Goal: Information Seeking & Learning: Find specific page/section

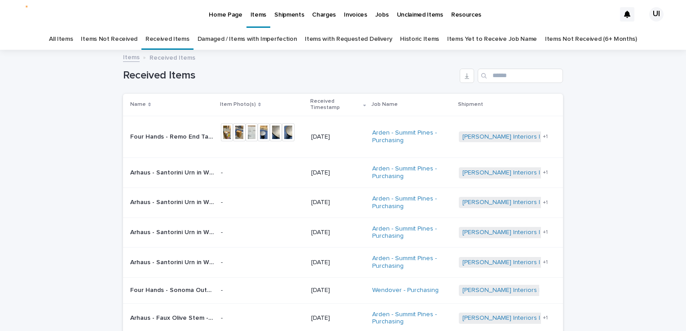
click at [174, 132] on p "Four Hands - Remo End Table Distressed Bronze • 248341-002 | 69726" at bounding box center [172, 136] width 85 height 9
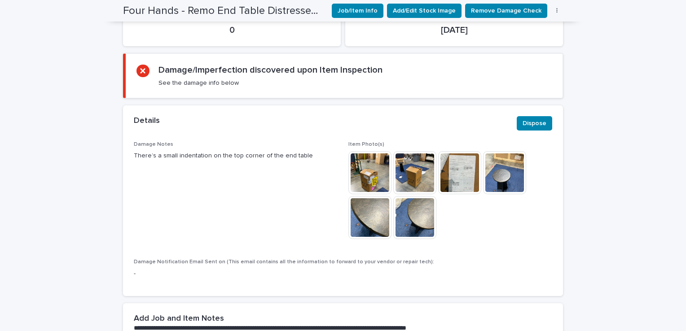
scroll to position [249, 0]
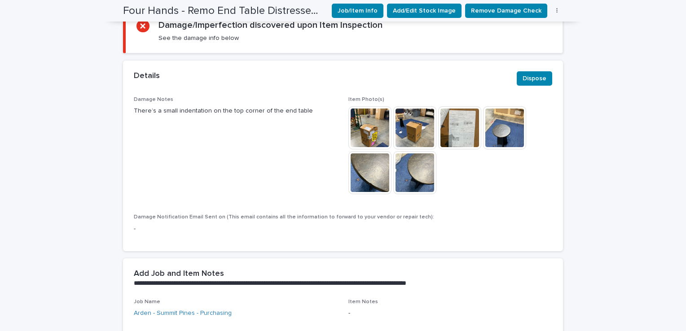
click at [381, 175] on img at bounding box center [369, 172] width 43 height 43
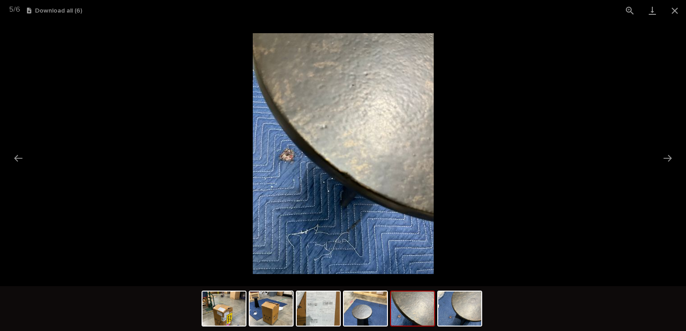
click at [402, 308] on img at bounding box center [412, 309] width 43 height 34
click at [455, 306] on img at bounding box center [459, 309] width 43 height 34
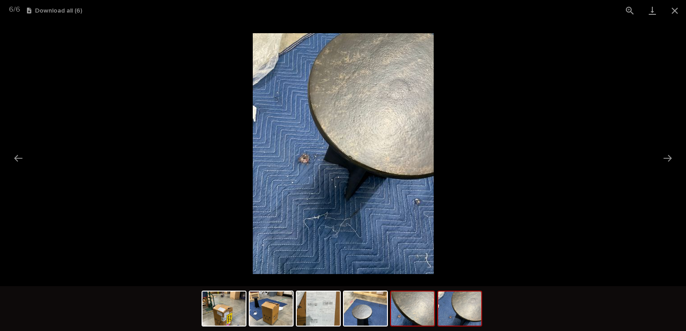
click at [406, 301] on img at bounding box center [412, 309] width 43 height 34
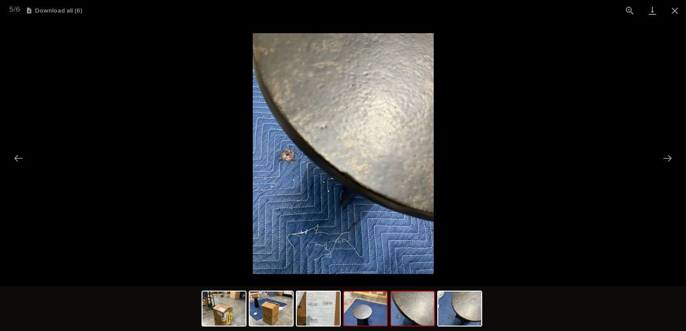
click at [359, 309] on img at bounding box center [365, 309] width 43 height 34
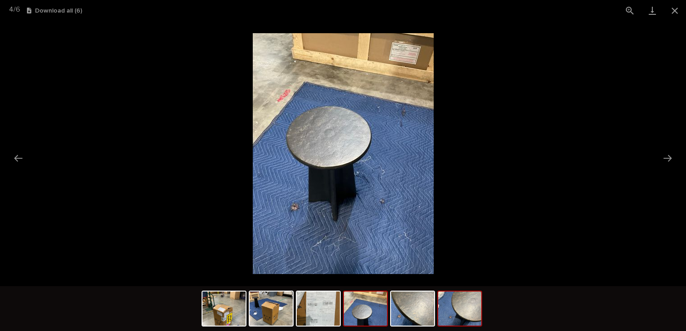
click at [476, 319] on img at bounding box center [459, 309] width 43 height 34
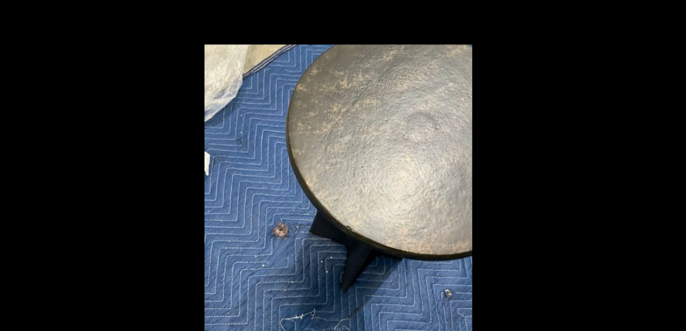
drag, startPoint x: 532, startPoint y: 106, endPoint x: 325, endPoint y: 46, distance: 216.0
click at [532, 106] on picture at bounding box center [343, 153] width 686 height 265
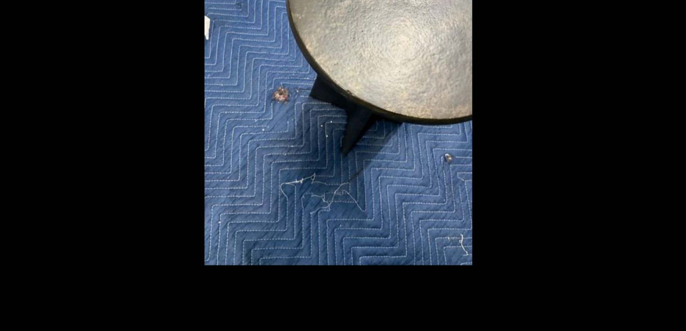
scroll to position [0, 0]
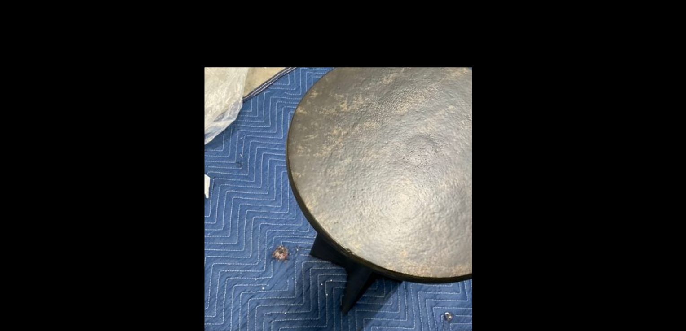
click at [136, 44] on picture at bounding box center [343, 153] width 686 height 265
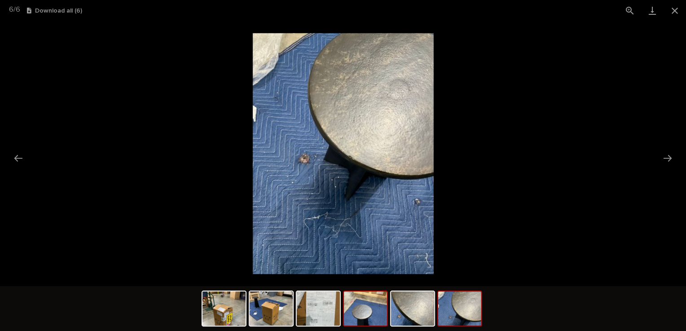
click at [358, 312] on img at bounding box center [365, 309] width 43 height 34
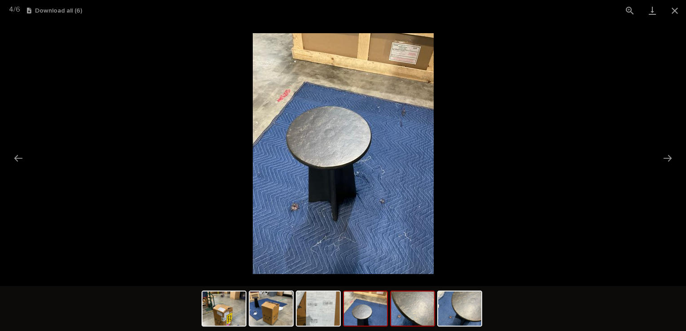
click at [405, 320] on img at bounding box center [412, 309] width 43 height 34
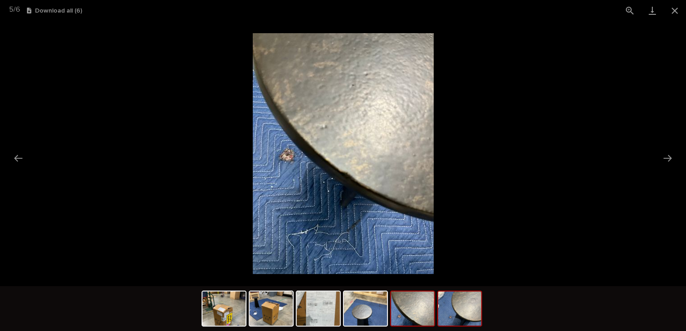
click at [472, 323] on img at bounding box center [459, 309] width 43 height 34
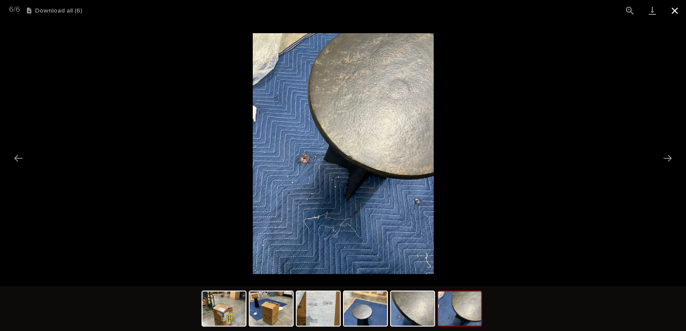
click at [677, 5] on button "Close gallery" at bounding box center [675, 10] width 22 height 21
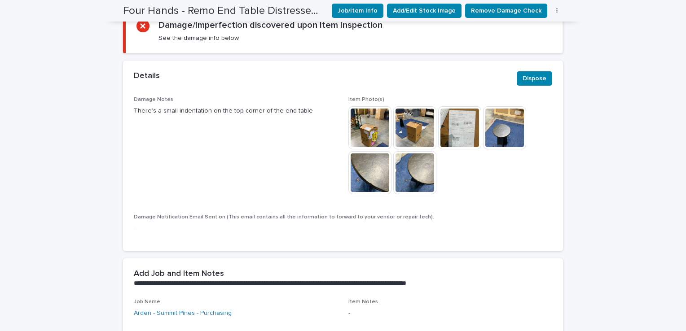
click at [400, 169] on img at bounding box center [414, 172] width 43 height 43
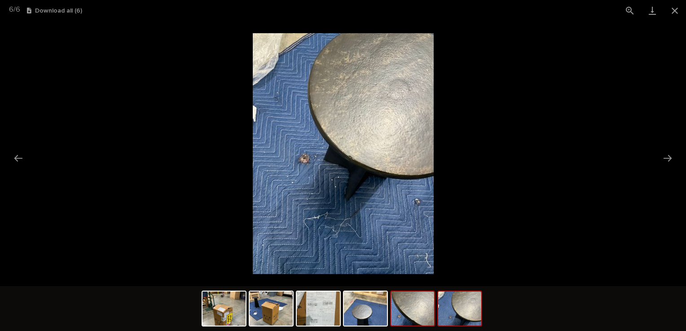
click at [415, 314] on img at bounding box center [412, 309] width 43 height 34
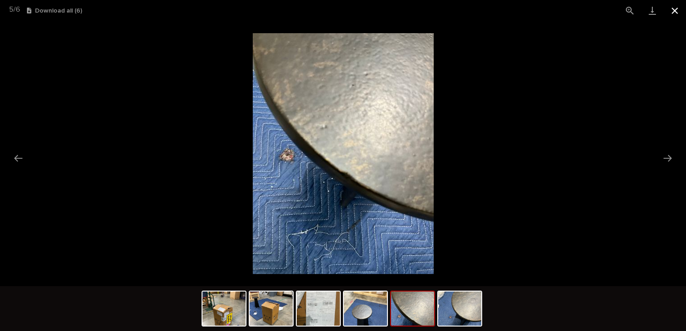
click at [671, 11] on button "Close gallery" at bounding box center [675, 10] width 22 height 21
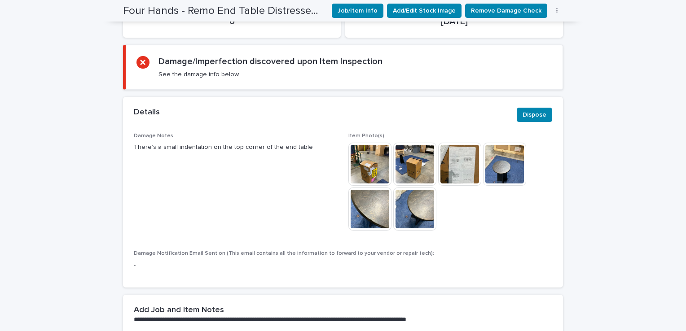
scroll to position [159, 0]
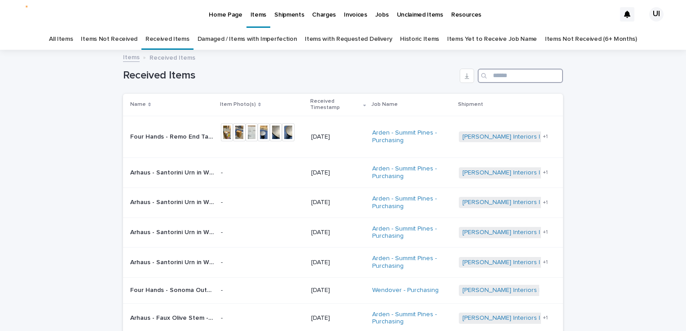
click at [512, 74] on input "Search" at bounding box center [520, 76] width 85 height 14
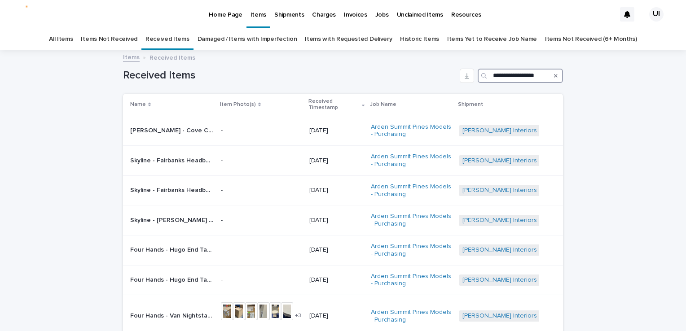
click at [506, 73] on input "**********" at bounding box center [520, 76] width 85 height 14
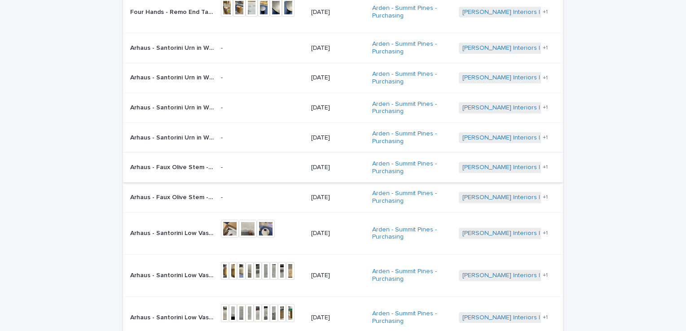
scroll to position [180, 0]
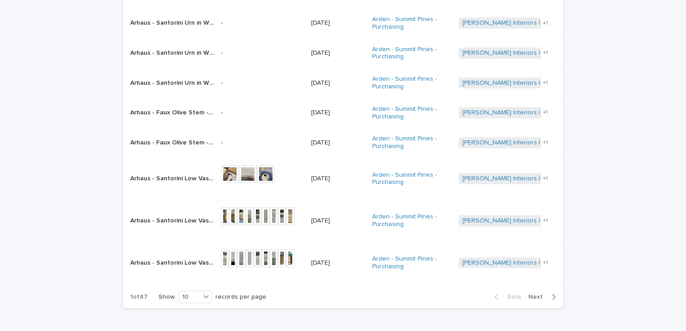
click at [534, 294] on span "Next" at bounding box center [538, 297] width 20 height 6
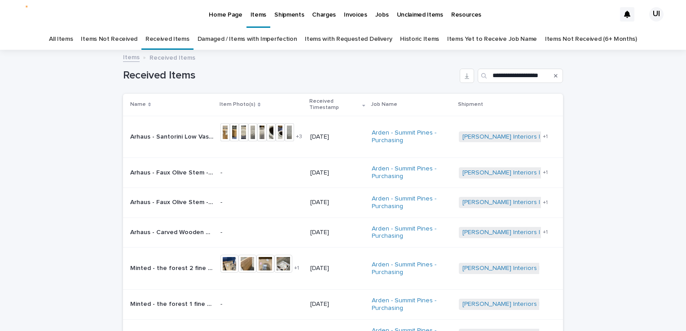
click at [27, 195] on div "**********" at bounding box center [343, 283] width 686 height 465
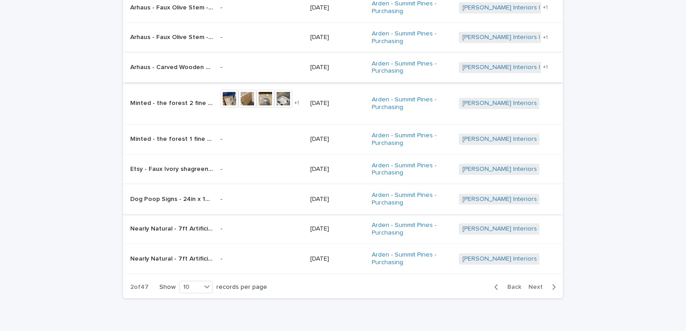
scroll to position [180, 0]
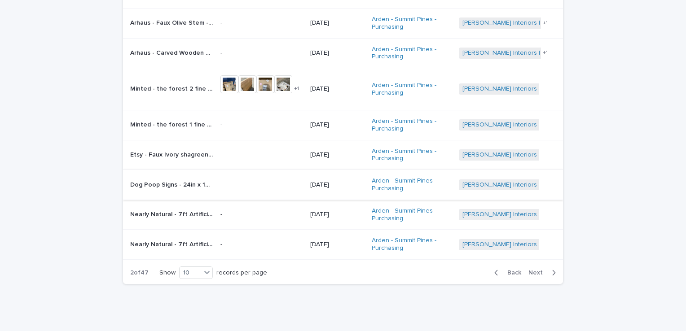
click at [19, 166] on div "**********" at bounding box center [343, 103] width 686 height 465
click at [102, 204] on div "**********" at bounding box center [343, 103] width 686 height 465
click at [53, 247] on div "**********" at bounding box center [343, 103] width 686 height 465
click at [96, 275] on div "**********" at bounding box center [343, 103] width 686 height 465
click at [84, 274] on div "**********" at bounding box center [343, 103] width 686 height 465
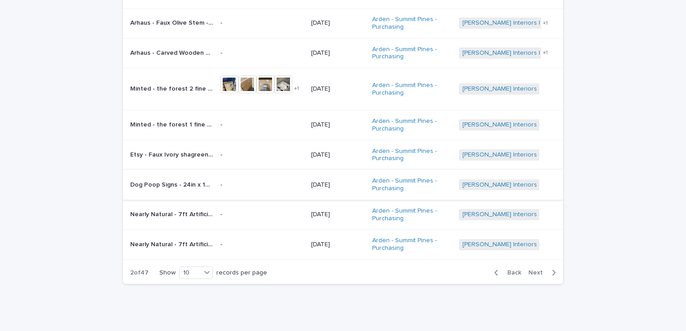
drag, startPoint x: 81, startPoint y: 177, endPoint x: 104, endPoint y: 168, distance: 24.2
click at [81, 177] on div "**********" at bounding box center [343, 103] width 686 height 465
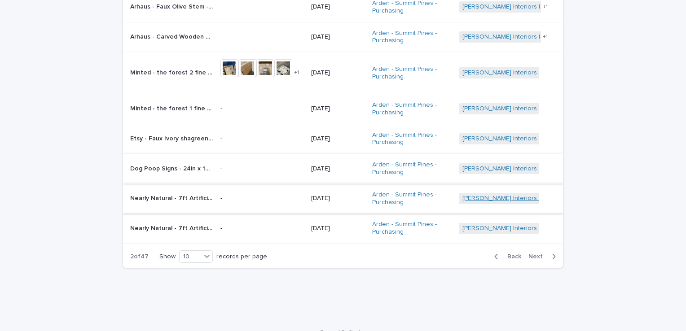
scroll to position [208, 0]
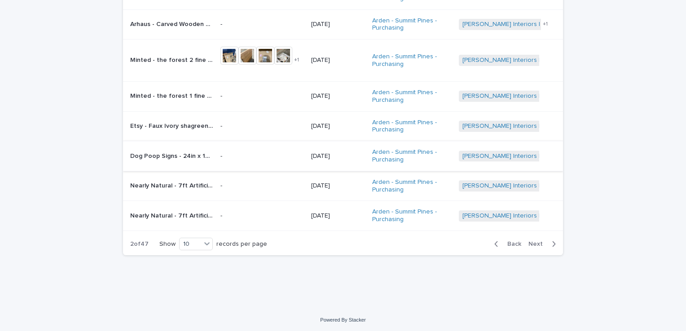
click at [537, 241] on span "Next" at bounding box center [538, 244] width 20 height 6
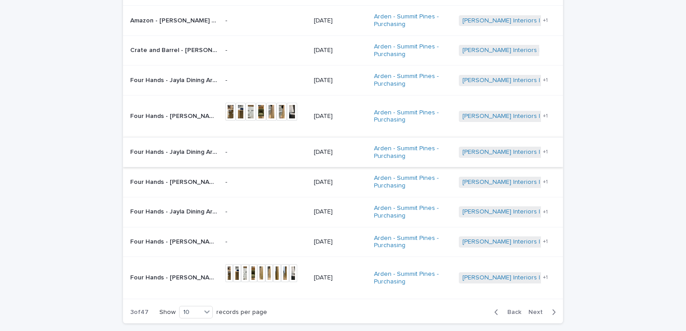
scroll to position [74, 0]
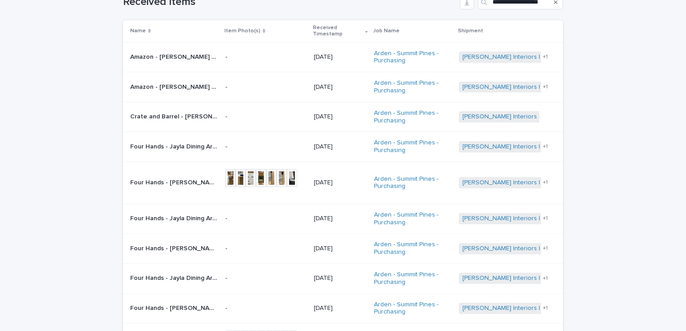
click at [0, 123] on html "**********" at bounding box center [343, 165] width 686 height 331
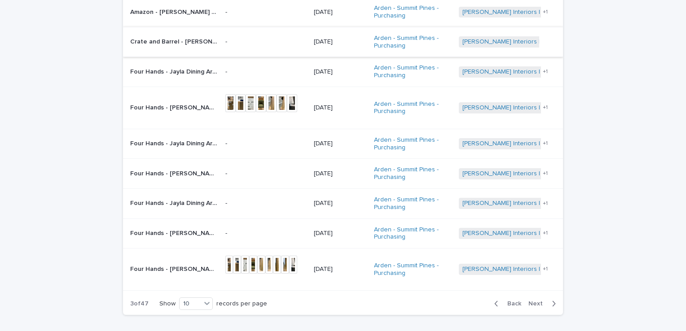
scroll to position [163, 0]
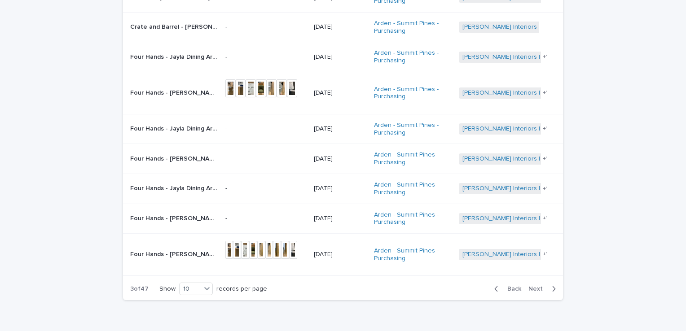
click at [537, 289] on span "Next" at bounding box center [538, 289] width 20 height 6
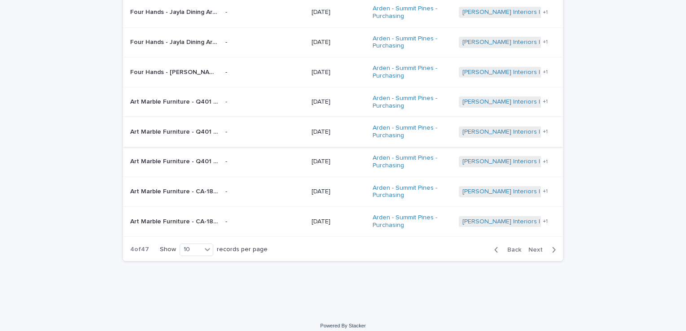
scroll to position [196, 0]
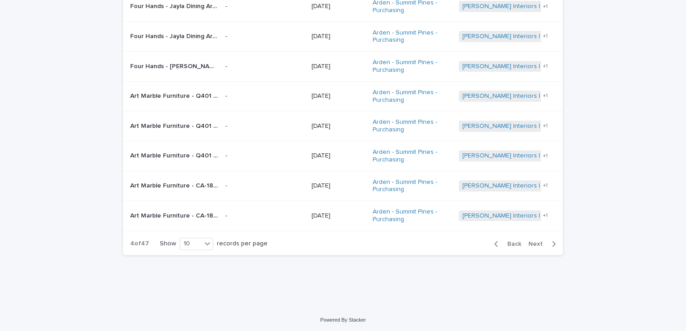
click at [533, 247] on div "Back Next" at bounding box center [525, 244] width 76 height 22
click at [533, 244] on span "Next" at bounding box center [538, 244] width 20 height 6
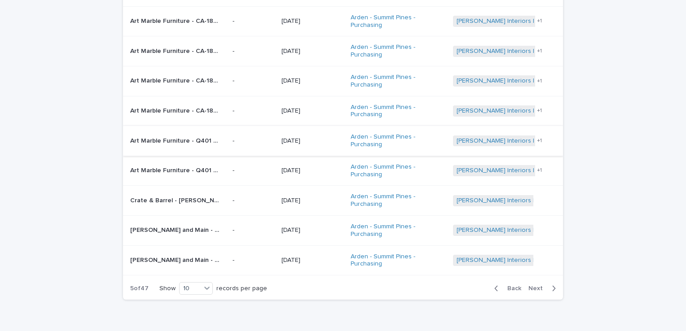
scroll to position [178, 0]
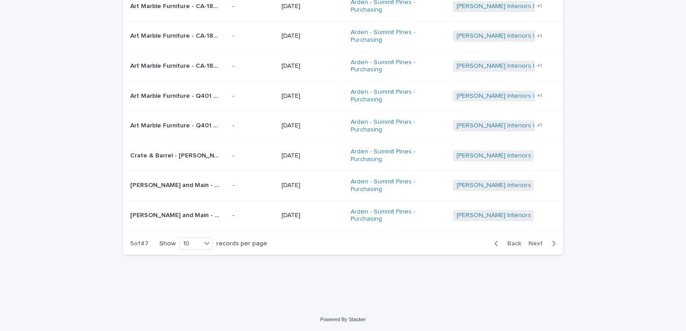
click at [47, 224] on div "**********" at bounding box center [343, 90] width 686 height 434
click at [23, 224] on div "**********" at bounding box center [343, 90] width 686 height 434
drag, startPoint x: 21, startPoint y: 64, endPoint x: 31, endPoint y: 67, distance: 11.4
click at [22, 64] on div "**********" at bounding box center [343, 90] width 686 height 434
click at [537, 243] on span "Next" at bounding box center [538, 244] width 20 height 6
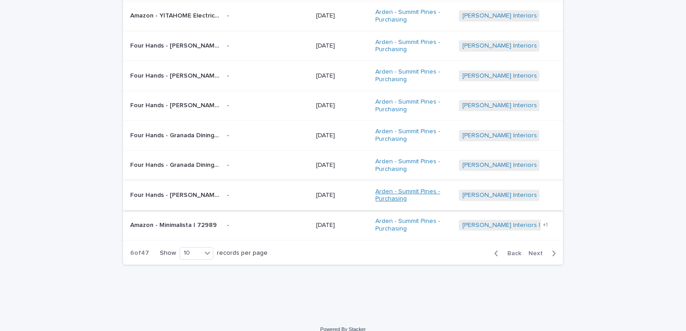
scroll to position [97, 0]
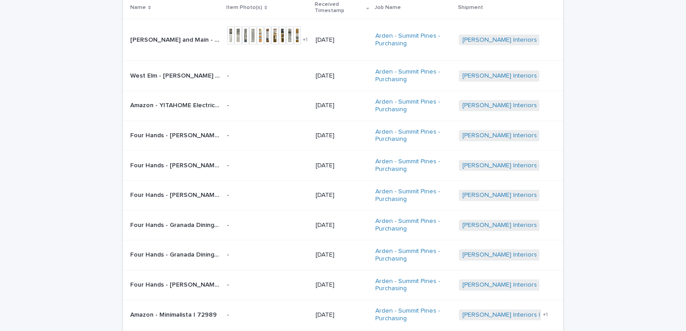
click at [5, 76] on div "**********" at bounding box center [343, 180] width 686 height 453
click at [23, 84] on div "**********" at bounding box center [343, 180] width 686 height 453
click at [7, 65] on div "**********" at bounding box center [343, 180] width 686 height 453
click at [43, 119] on div "**********" at bounding box center [343, 180] width 686 height 453
click at [8, 205] on div "**********" at bounding box center [343, 180] width 686 height 453
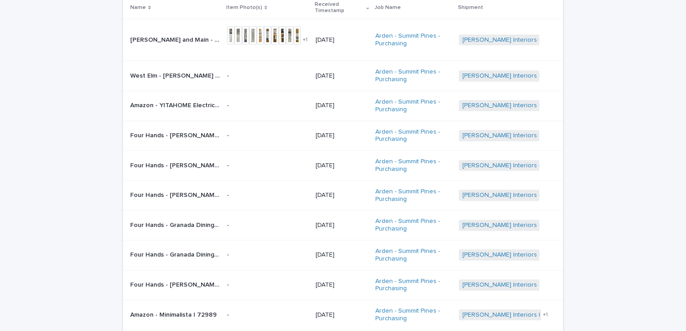
drag, startPoint x: 49, startPoint y: 247, endPoint x: 55, endPoint y: 216, distance: 32.1
click at [49, 247] on div "**********" at bounding box center [343, 180] width 686 height 453
click at [57, 207] on div "**********" at bounding box center [343, 180] width 686 height 453
click at [0, 161] on html "**********" at bounding box center [343, 165] width 686 height 331
click at [29, 283] on div "**********" at bounding box center [343, 180] width 686 height 453
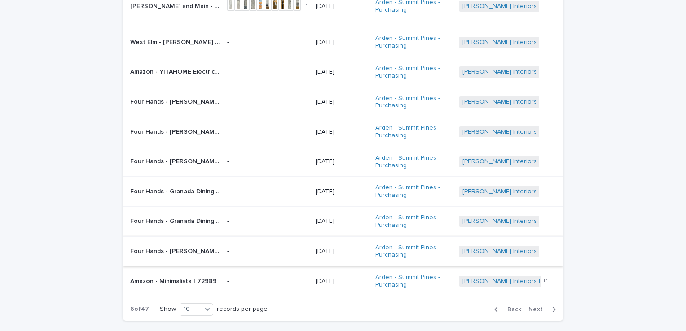
scroll to position [142, 0]
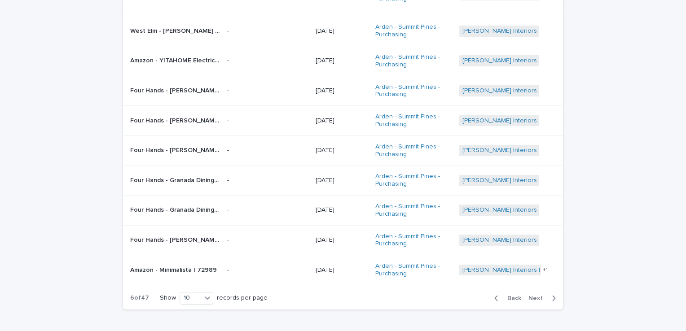
click at [528, 299] on span "Next" at bounding box center [538, 298] width 20 height 6
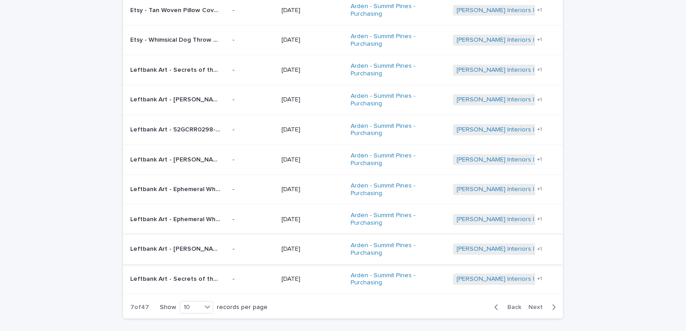
scroll to position [135, 0]
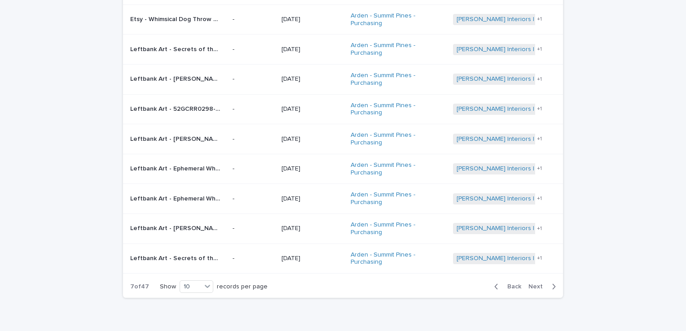
click at [530, 284] on span "Next" at bounding box center [538, 287] width 20 height 6
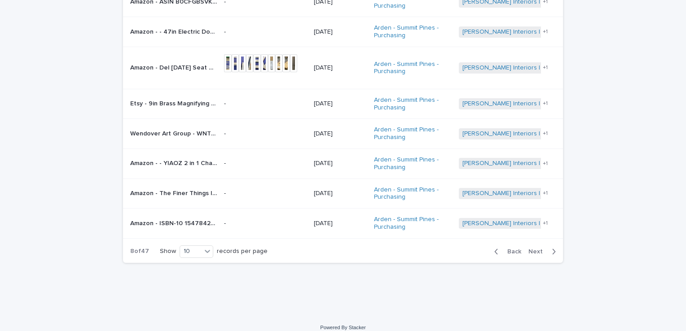
scroll to position [196, 0]
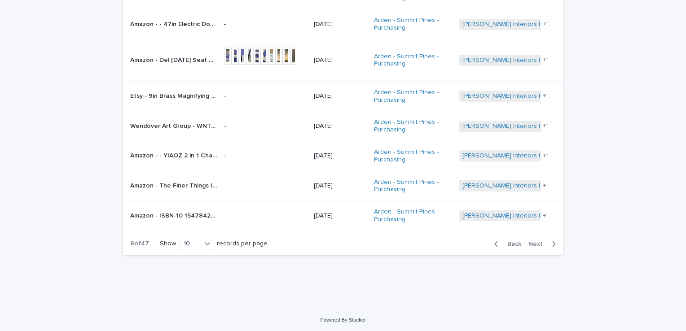
click at [535, 243] on span "Next" at bounding box center [538, 244] width 20 height 6
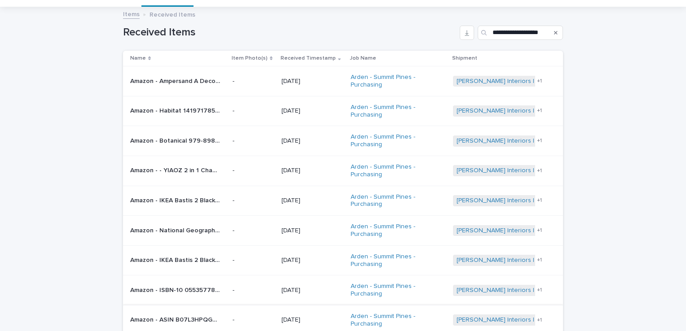
scroll to position [178, 0]
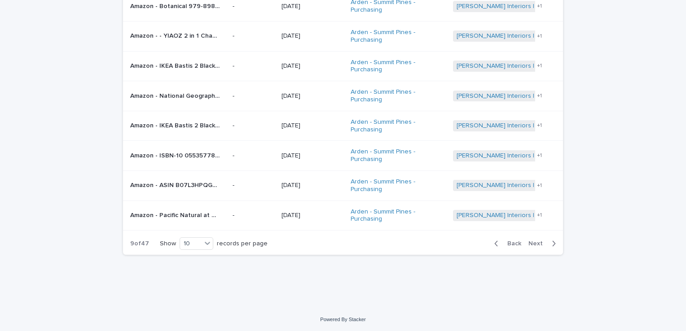
click at [537, 241] on span "Next" at bounding box center [538, 244] width 20 height 6
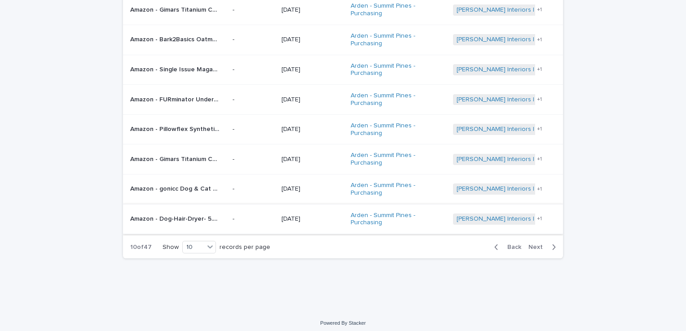
scroll to position [178, 0]
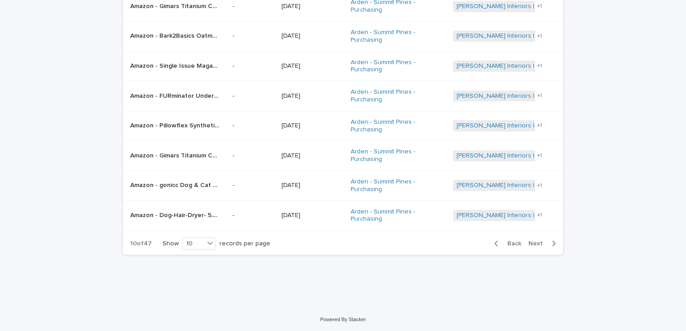
click at [532, 243] on span "Next" at bounding box center [538, 244] width 20 height 6
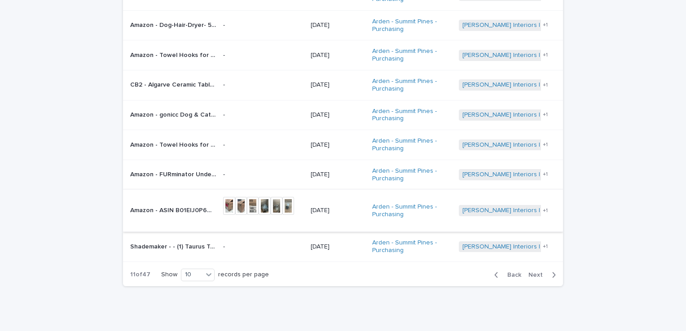
scroll to position [187, 0]
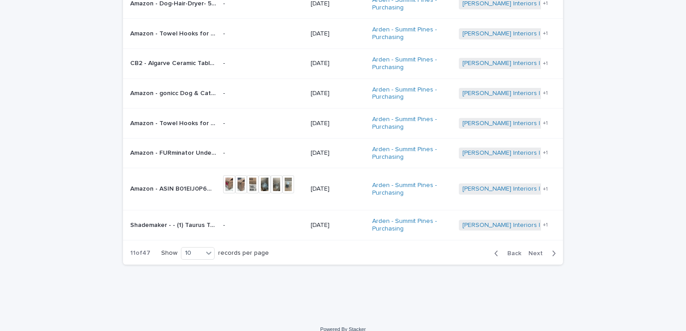
click at [533, 251] on span "Next" at bounding box center [538, 254] width 20 height 6
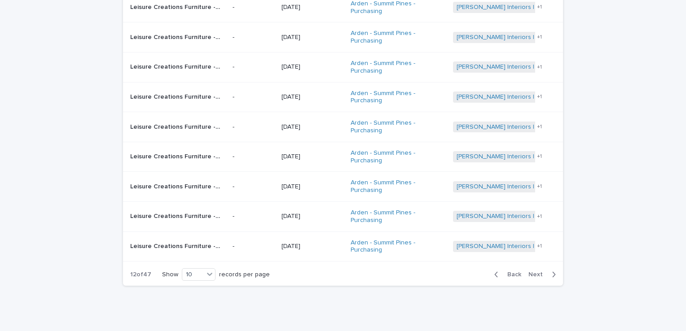
scroll to position [178, 0]
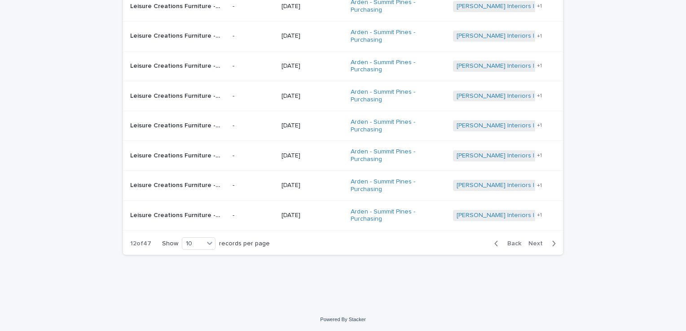
click at [534, 241] on span "Next" at bounding box center [538, 244] width 20 height 6
click at [535, 241] on span "Next" at bounding box center [538, 244] width 20 height 6
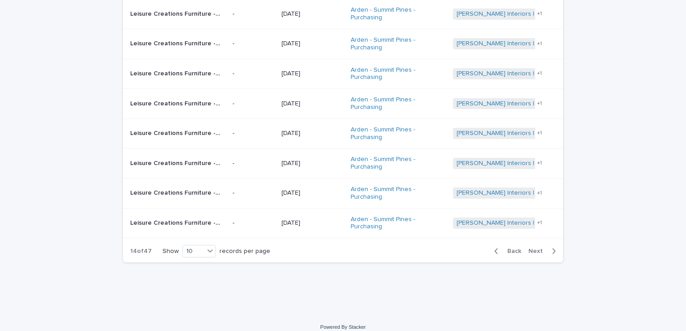
scroll to position [178, 0]
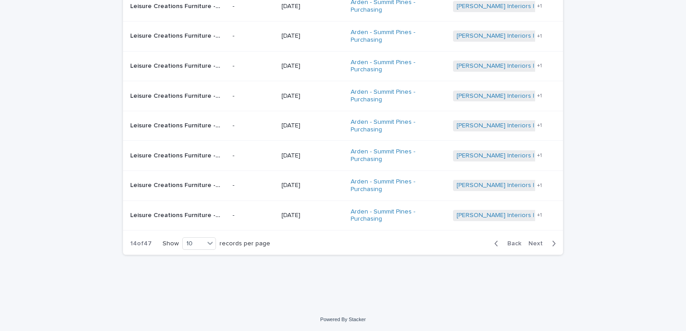
click at [535, 241] on span "Next" at bounding box center [538, 244] width 20 height 6
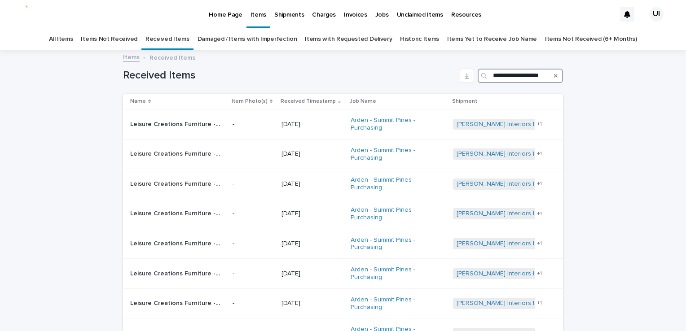
scroll to position [0, 2]
drag, startPoint x: 488, startPoint y: 74, endPoint x: 603, endPoint y: 68, distance: 115.1
click at [603, 68] on div "**********" at bounding box center [343, 268] width 686 height 434
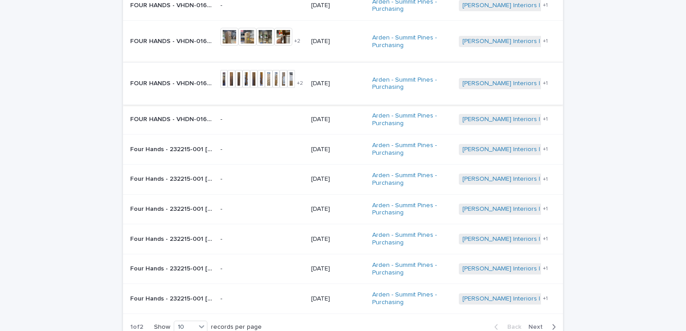
scroll to position [135, 0]
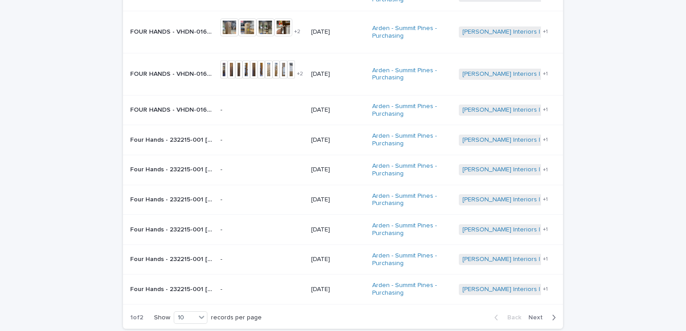
type input "******"
click at [531, 311] on div "Back Next" at bounding box center [525, 318] width 76 height 22
click at [533, 316] on span "Next" at bounding box center [538, 318] width 20 height 6
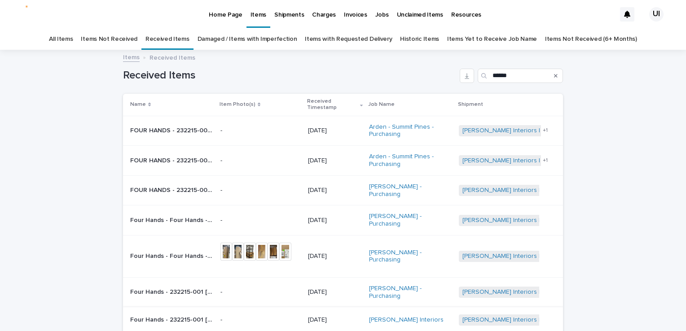
scroll to position [45, 0]
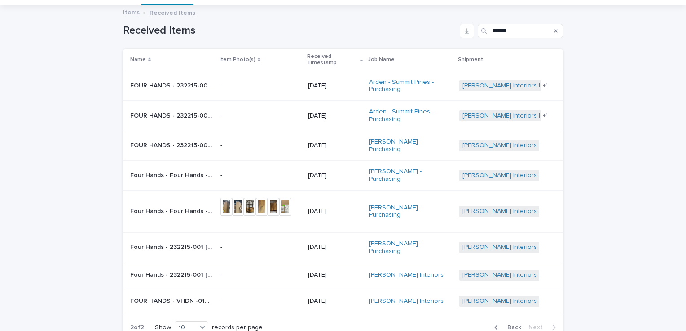
click at [504, 325] on span "Back" at bounding box center [511, 328] width 19 height 6
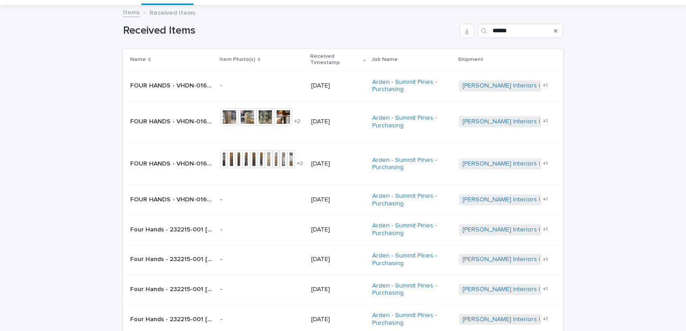
click at [190, 118] on p "FOUR HANDS - VHDN-016 [PERSON_NAME] BOOKSHELF | 71120" at bounding box center [172, 120] width 85 height 9
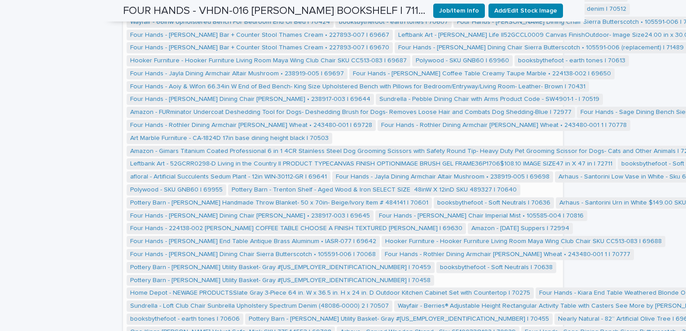
scroll to position [1302, 0]
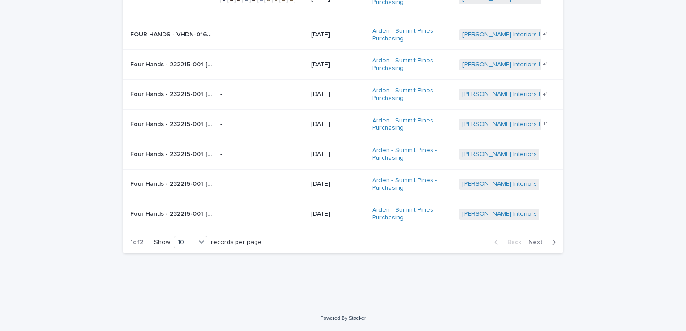
scroll to position [29, 0]
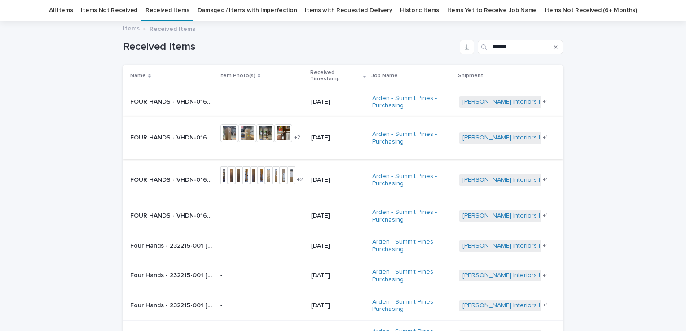
click at [260, 135] on img at bounding box center [265, 133] width 18 height 18
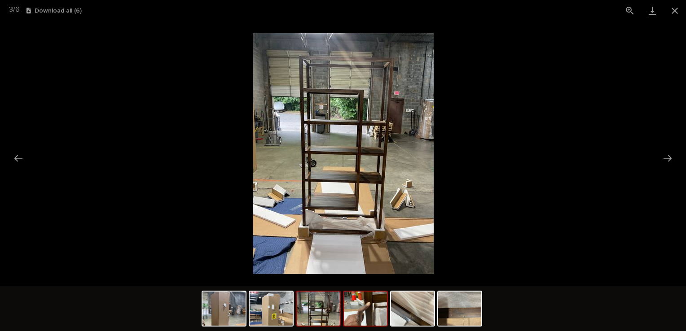
click at [378, 319] on img at bounding box center [365, 309] width 43 height 34
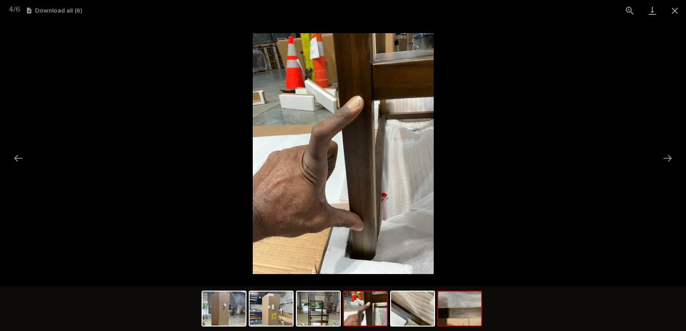
click at [467, 308] on img at bounding box center [459, 309] width 43 height 34
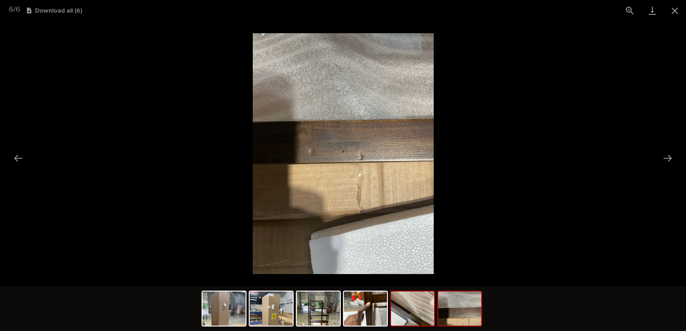
click at [400, 315] on img at bounding box center [412, 309] width 43 height 34
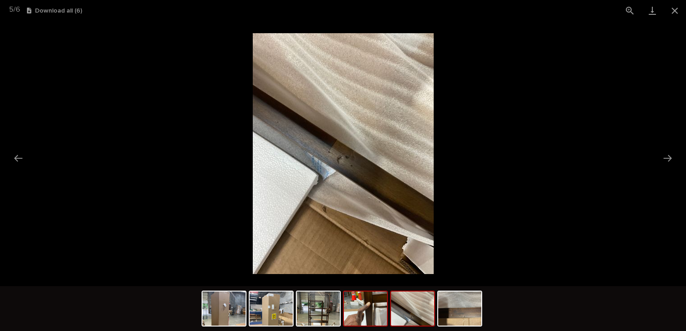
click at [361, 318] on img at bounding box center [365, 309] width 43 height 34
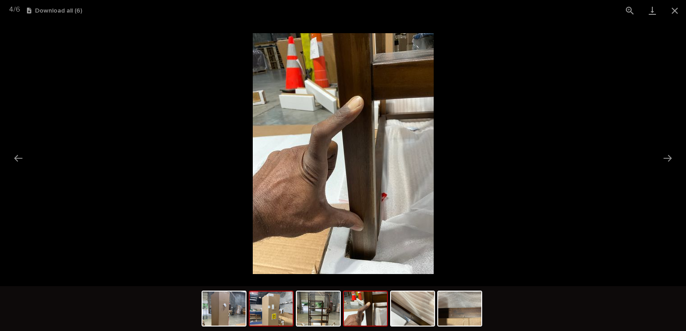
click at [282, 308] on img at bounding box center [271, 309] width 43 height 34
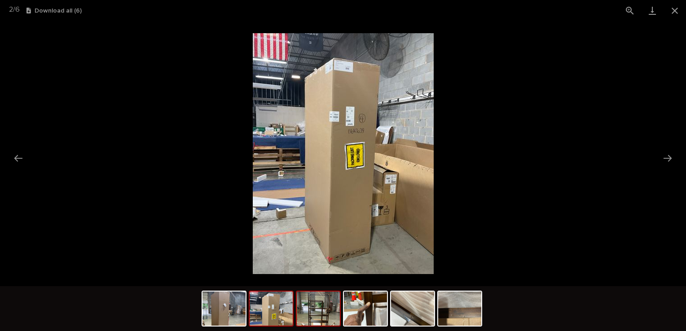
click at [324, 308] on img at bounding box center [318, 309] width 43 height 34
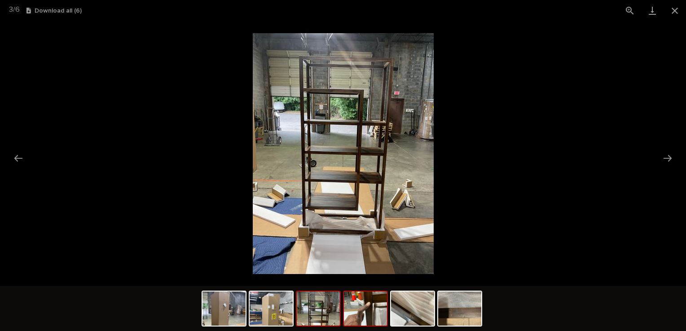
click at [354, 314] on img at bounding box center [365, 309] width 43 height 34
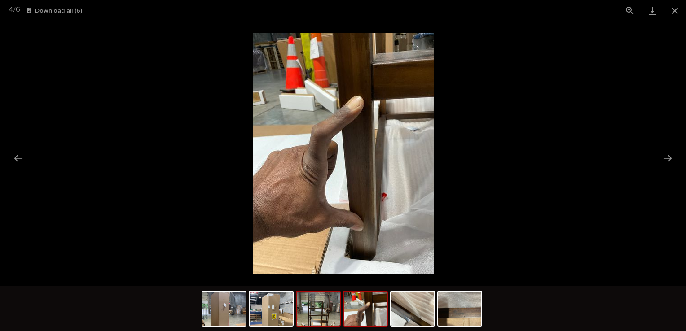
click at [323, 321] on img at bounding box center [318, 309] width 43 height 34
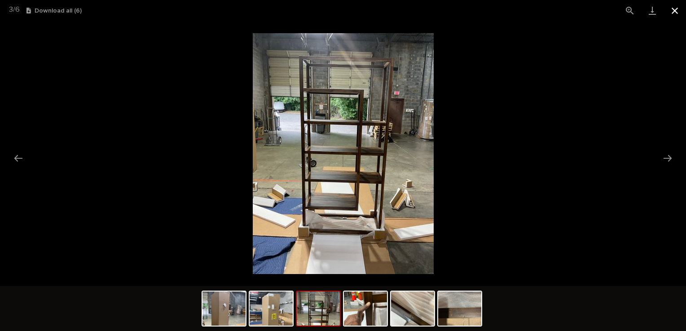
click at [674, 6] on button "Close gallery" at bounding box center [675, 10] width 22 height 21
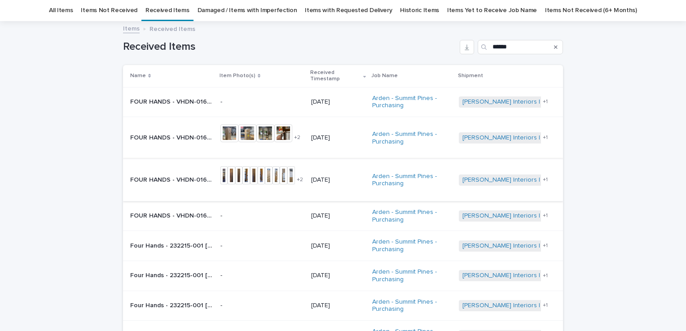
click at [238, 177] on img at bounding box center [239, 176] width 8 height 18
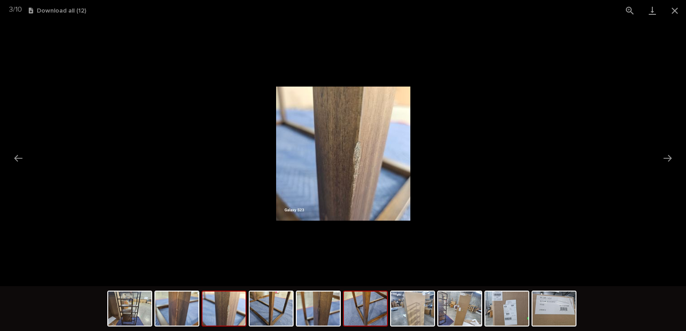
click at [360, 312] on img at bounding box center [365, 309] width 43 height 34
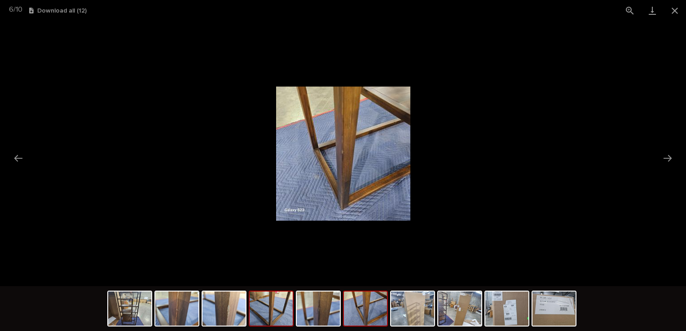
click at [282, 314] on img at bounding box center [271, 309] width 43 height 34
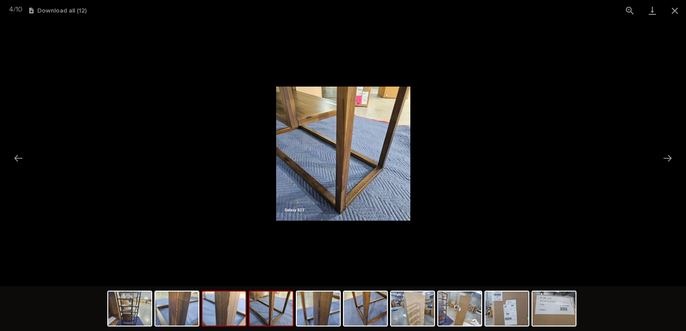
click at [234, 316] on img at bounding box center [223, 309] width 43 height 34
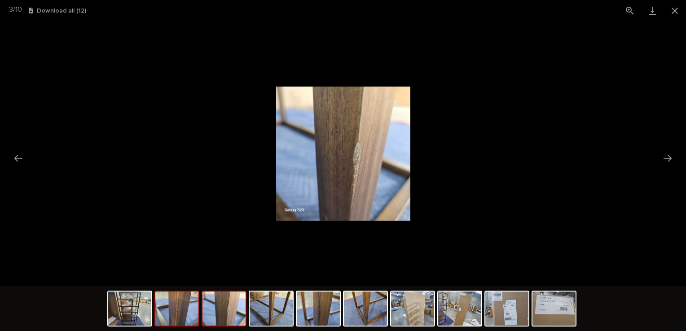
click at [197, 312] on img at bounding box center [176, 309] width 43 height 34
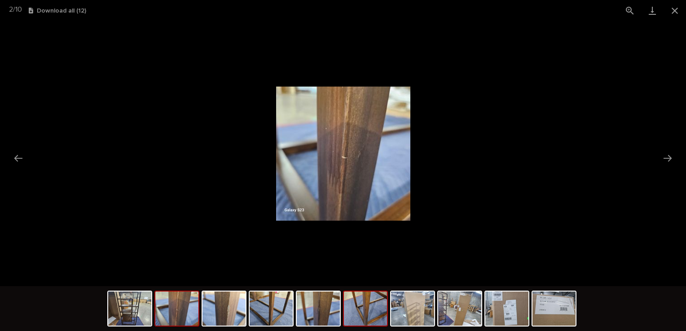
click at [360, 311] on img at bounding box center [365, 309] width 43 height 34
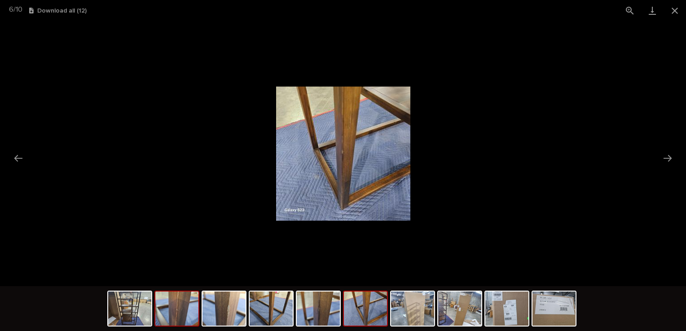
click at [180, 309] on img at bounding box center [176, 309] width 43 height 34
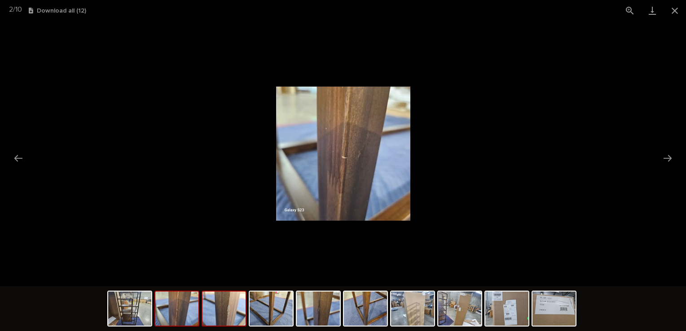
click at [230, 319] on img at bounding box center [223, 309] width 43 height 34
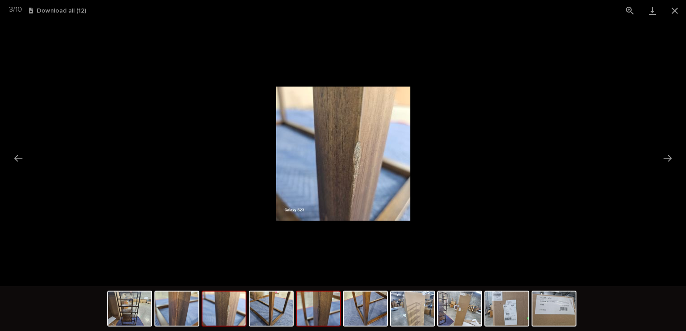
click at [331, 316] on img at bounding box center [318, 309] width 43 height 34
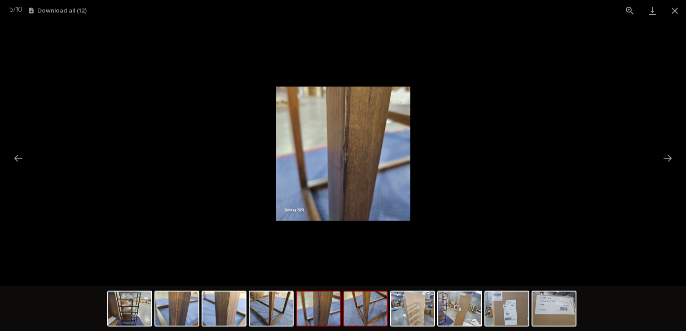
click at [374, 313] on img at bounding box center [365, 309] width 43 height 34
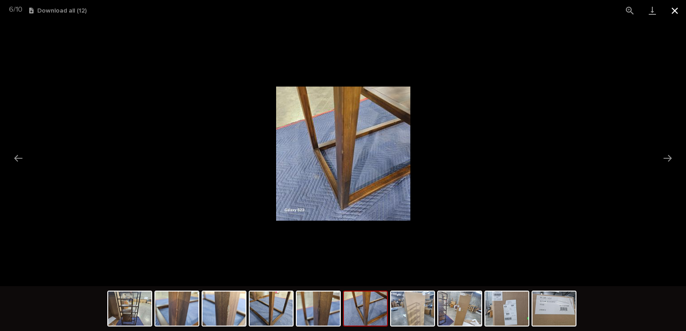
click at [672, 5] on button "Close gallery" at bounding box center [675, 10] width 22 height 21
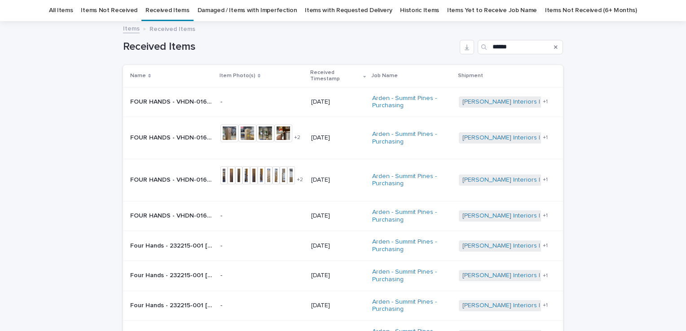
click at [187, 139] on p "FOUR HANDS - VHDN-016 [PERSON_NAME] BOOKSHELF | 71120" at bounding box center [172, 136] width 85 height 9
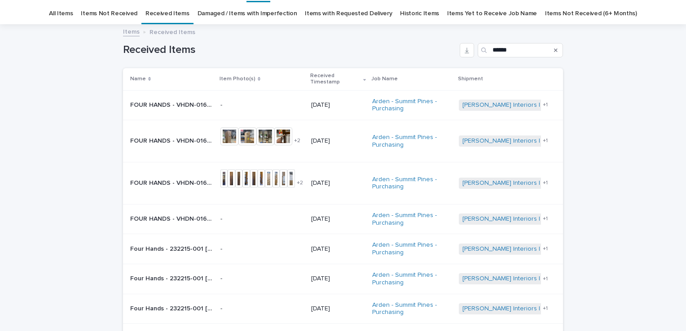
scroll to position [29, 0]
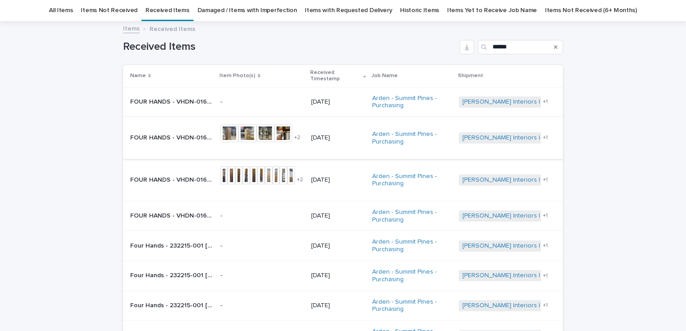
click at [260, 128] on img at bounding box center [265, 133] width 18 height 18
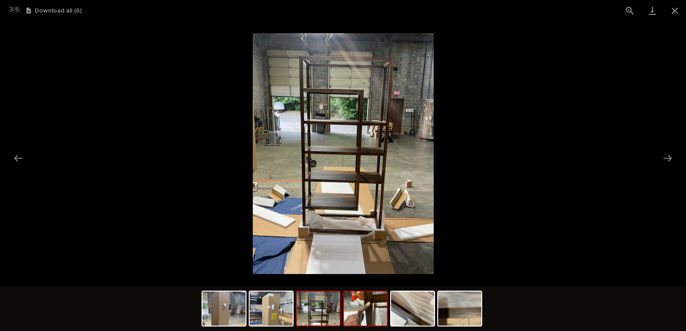
click at [359, 312] on img at bounding box center [365, 309] width 43 height 34
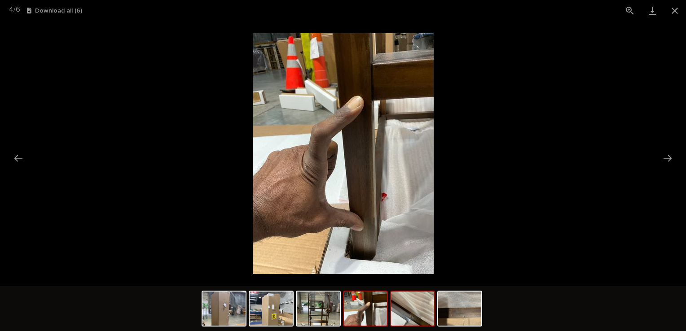
click at [406, 317] on img at bounding box center [412, 309] width 43 height 34
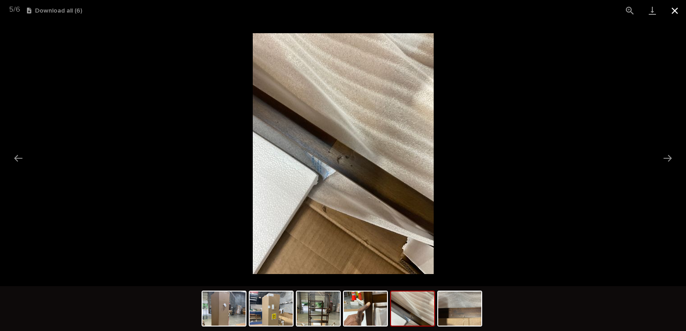
click at [672, 9] on button "Close gallery" at bounding box center [675, 10] width 22 height 21
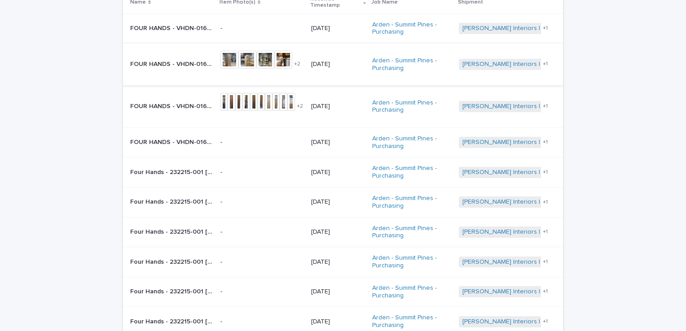
scroll to position [74, 0]
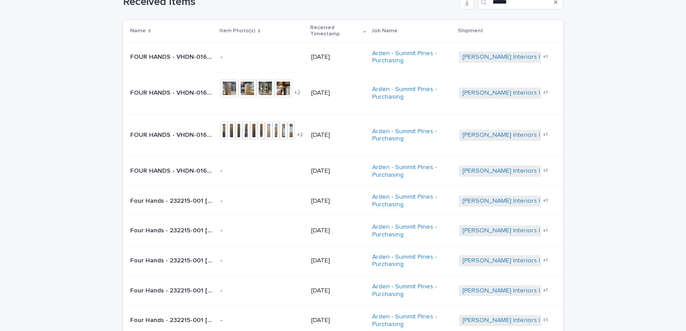
click at [39, 185] on div "Loading... Saving… Loading... Saving… Received Items ****** Name Item Photo(s) …" at bounding box center [343, 209] width 686 height 465
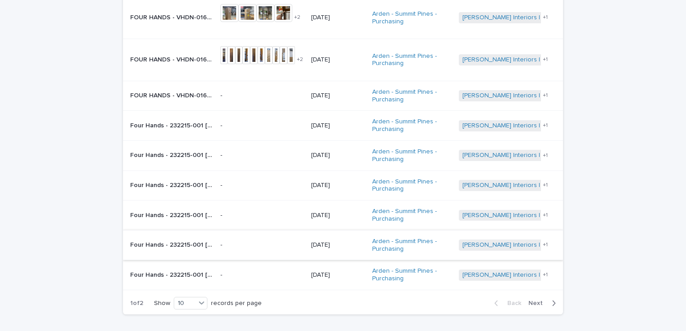
scroll to position [163, 0]
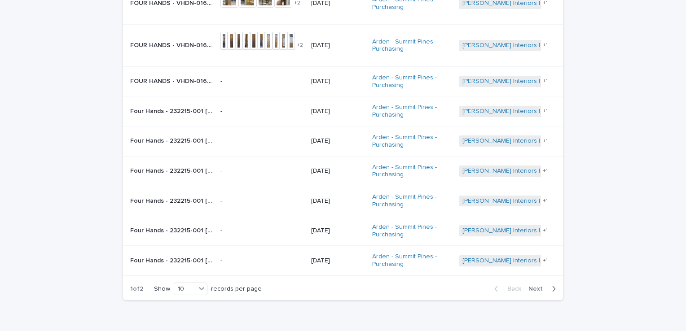
drag, startPoint x: 537, startPoint y: 288, endPoint x: 537, endPoint y: 292, distance: 4.5
click at [537, 288] on span "Next" at bounding box center [538, 289] width 20 height 6
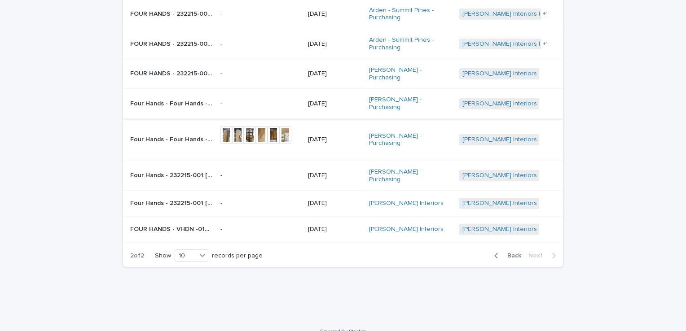
scroll to position [72, 0]
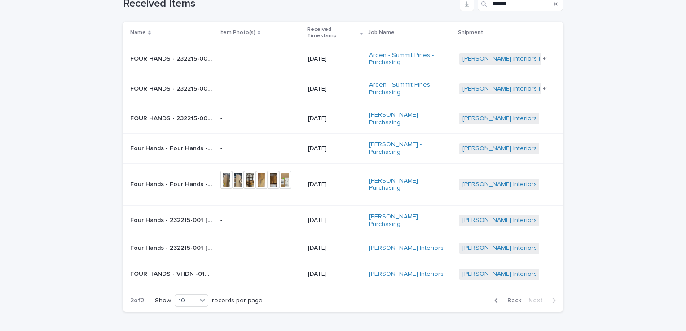
click at [506, 298] on span "Back" at bounding box center [511, 301] width 19 height 6
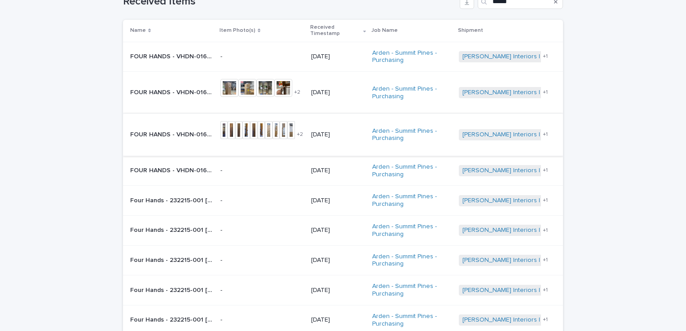
scroll to position [73, 0]
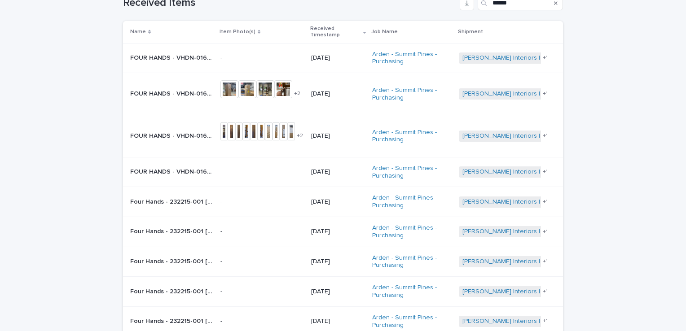
drag, startPoint x: 61, startPoint y: 92, endPoint x: 70, endPoint y: 90, distance: 9.3
click at [61, 92] on div "Loading... Saving… Loading... Saving… Received Items ****** Name Item Photo(s) …" at bounding box center [343, 210] width 686 height 465
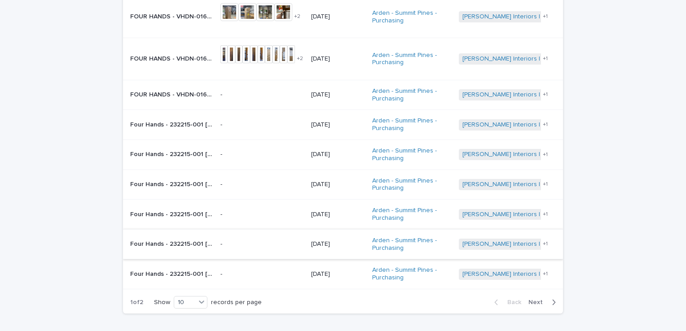
scroll to position [163, 0]
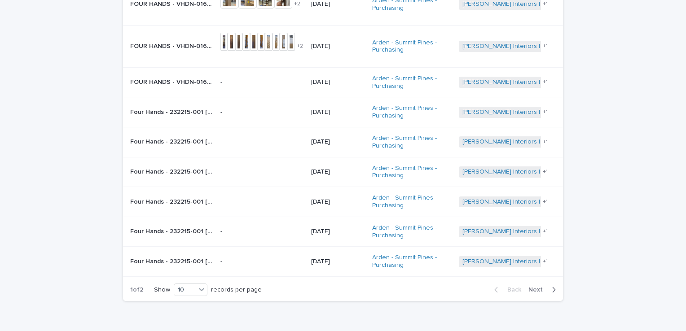
click at [532, 287] on span "Next" at bounding box center [538, 290] width 20 height 6
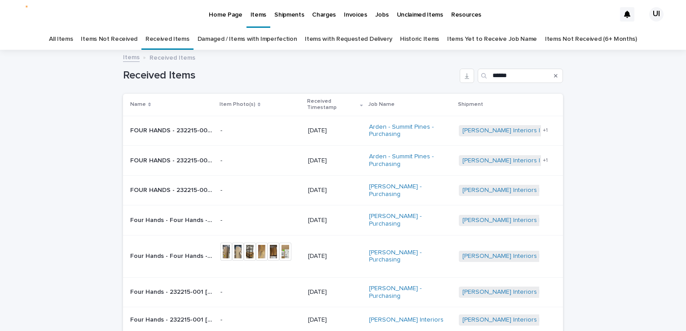
click at [178, 122] on td "FOUR HANDS - 232215-001 [PERSON_NAME] DOUBLE BOOKSHELF-HARVEST BROWN | 71065 FO…" at bounding box center [170, 131] width 94 height 30
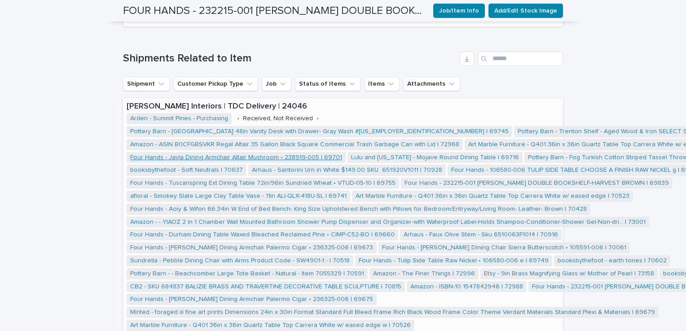
scroll to position [359, 0]
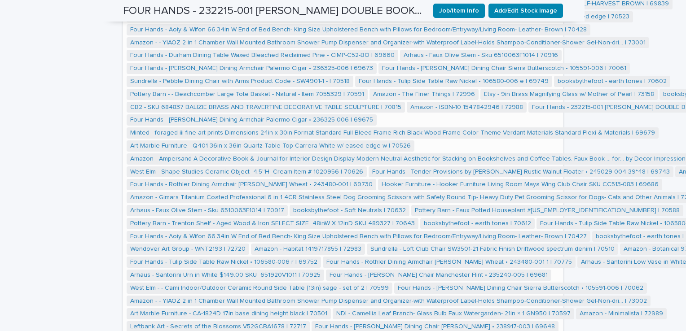
scroll to position [539, 0]
